Goal: Complete application form: Complete application form

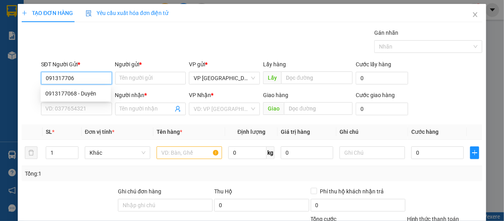
type input "0913177068"
click at [88, 98] on div "0913177068 - Duyên" at bounding box center [76, 93] width 70 height 13
type input "Duyên"
type input "0826617062"
type input "xuân"
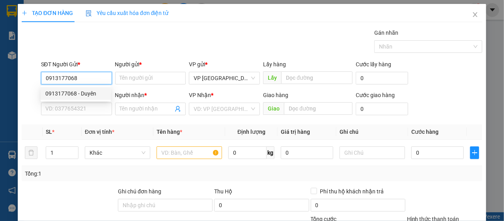
type input "0388884444"
type input "60.000"
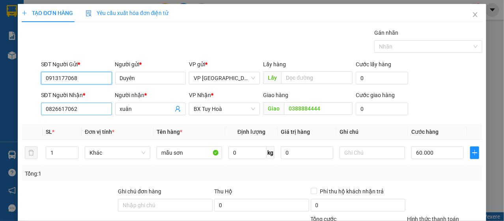
type input "0913177068"
click at [89, 106] on input "0826617062" at bounding box center [76, 108] width 71 height 13
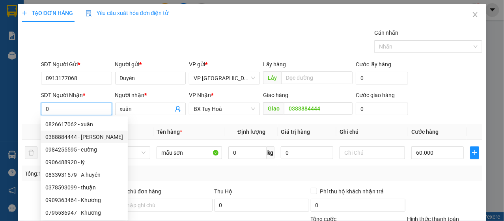
click at [84, 135] on div "0388884444 - [PERSON_NAME]" at bounding box center [84, 136] width 78 height 9
type input "0388884444"
type input "Huyên"
type input "0826617062"
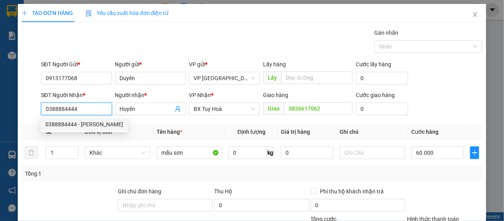
type input "100.000"
type input "0388884444"
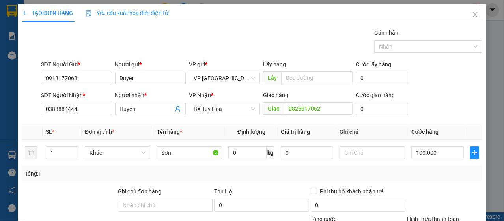
click at [333, 115] on div "Giao hàng Giao 0826617062" at bounding box center [307, 105] width 89 height 28
drag, startPoint x: 333, startPoint y: 115, endPoint x: 333, endPoint y: 107, distance: 8.3
click at [333, 115] on div "Giao hàng Giao 0826617062" at bounding box center [307, 105] width 89 height 28
click at [212, 104] on span "BX Tuy Hoà" at bounding box center [224, 109] width 61 height 12
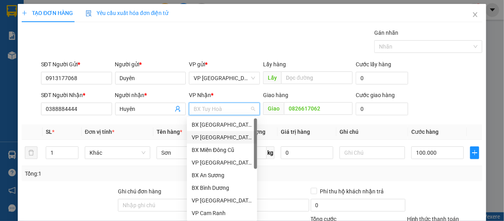
click at [224, 134] on div "VP [GEOGRAPHIC_DATA]" at bounding box center [222, 137] width 61 height 9
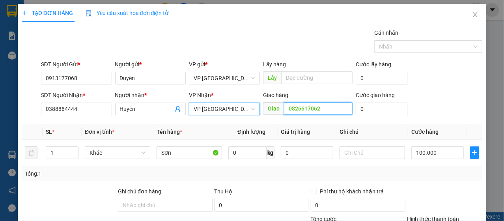
click at [313, 110] on input "0826617062" at bounding box center [318, 108] width 69 height 13
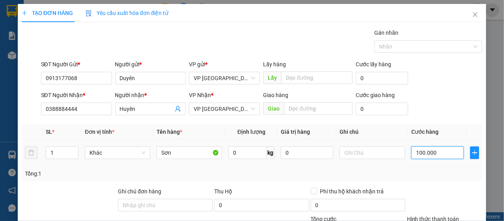
click at [428, 148] on input "100.000" at bounding box center [437, 152] width 52 height 13
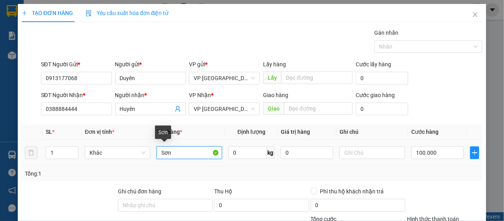
click at [159, 147] on input "Sơn" at bounding box center [188, 152] width 65 height 13
click at [184, 151] on input "Sơn" at bounding box center [188, 152] width 65 height 13
type input "xốp"
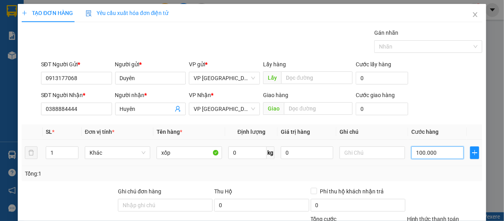
click at [427, 155] on input "100.000" at bounding box center [437, 152] width 52 height 13
type input "3"
type input "30"
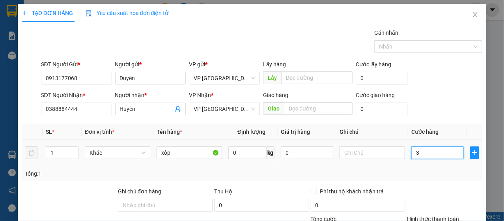
type input "30"
type input "300"
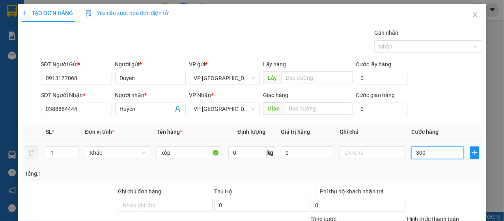
type input "3.000"
type input "30.000"
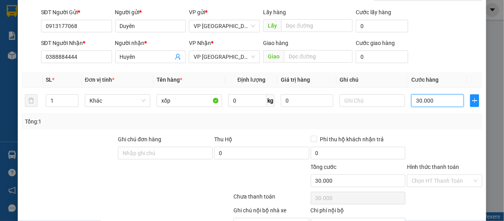
scroll to position [95, 0]
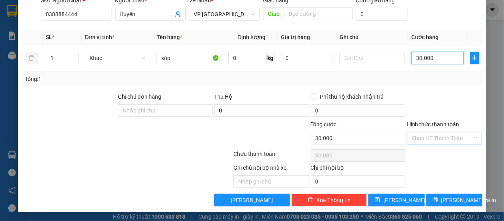
click at [442, 143] on span at bounding box center [441, 138] width 60 height 12
type input "30.000"
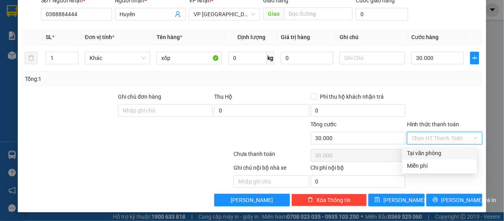
click at [446, 151] on div "Tại văn phòng" at bounding box center [439, 153] width 65 height 9
type input "0"
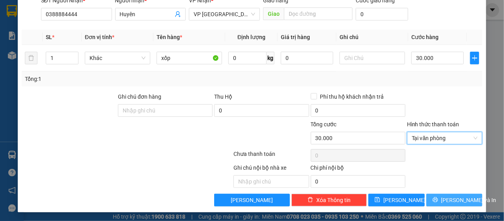
click at [447, 201] on span "[PERSON_NAME] và In" at bounding box center [468, 199] width 55 height 9
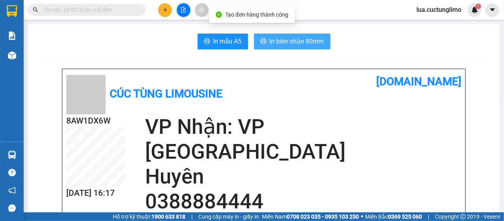
click at [287, 45] on span "In biên nhận 80mm" at bounding box center [297, 41] width 54 height 10
